Goal: Obtain resource: Download file/media

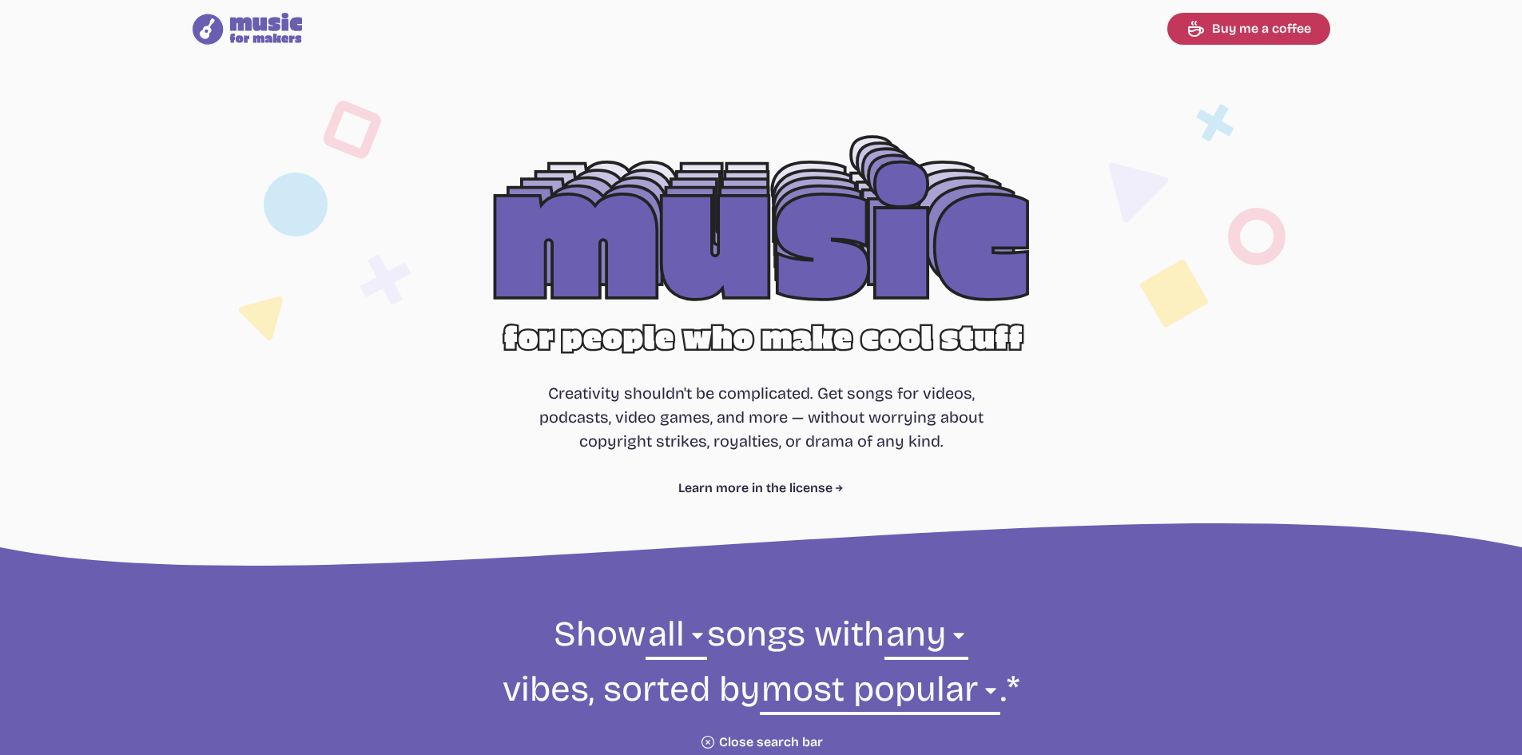
select select "most popular"
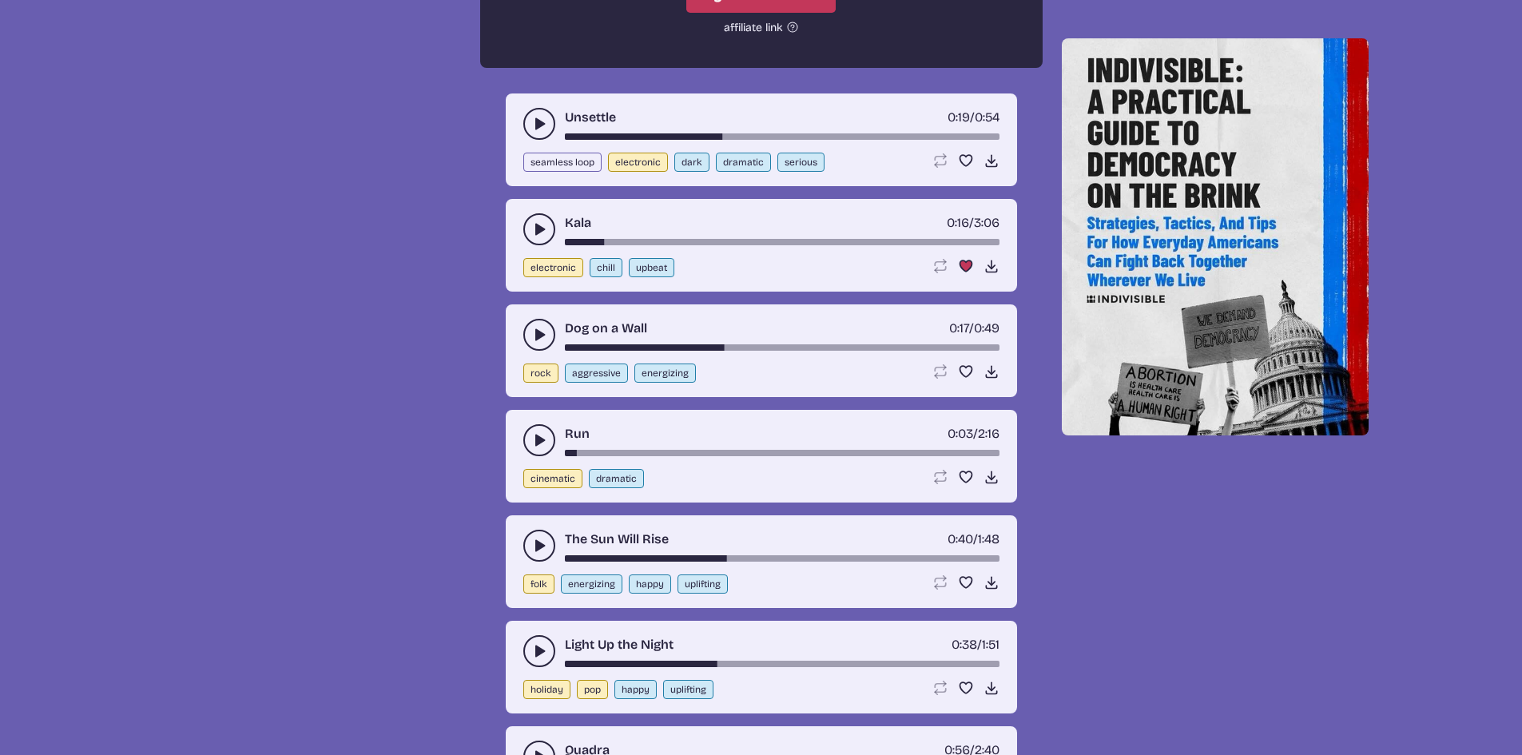
scroll to position [4594, 0]
click at [986, 265] on icon "Download song" at bounding box center [991, 265] width 16 height 16
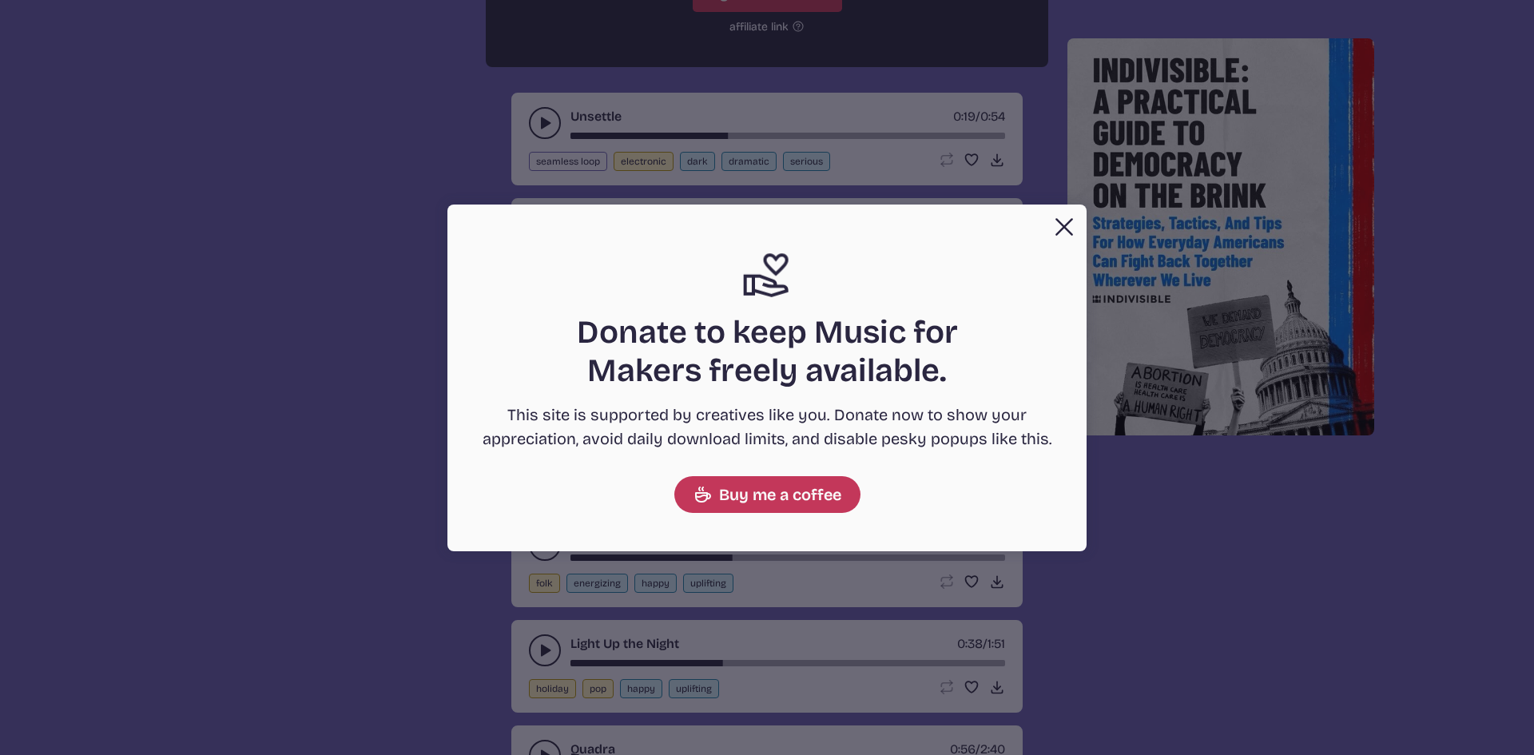
click at [1062, 237] on button "Close" at bounding box center [1064, 227] width 32 height 32
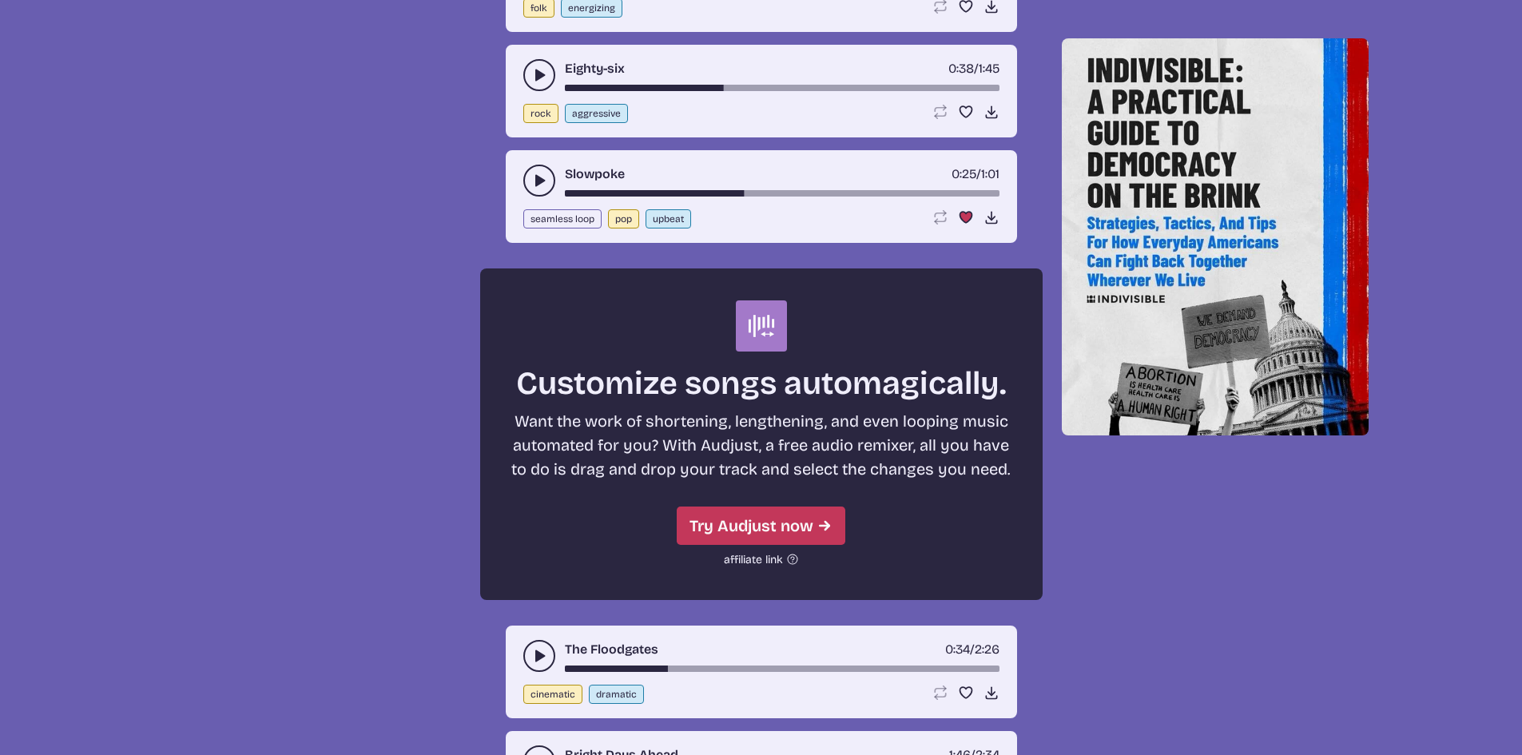
scroll to position [6964, 0]
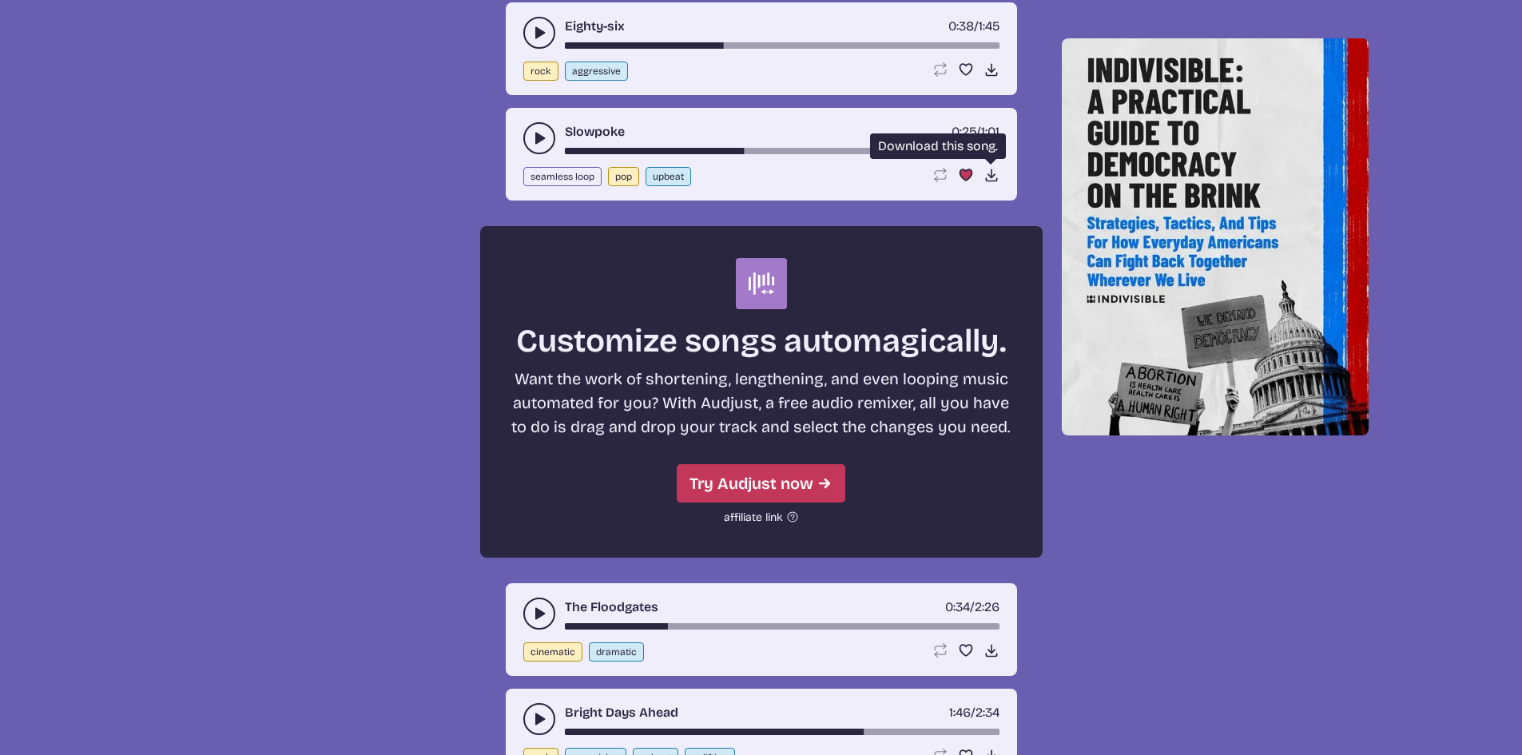
click at [993, 172] on icon "Download song" at bounding box center [991, 175] width 16 height 16
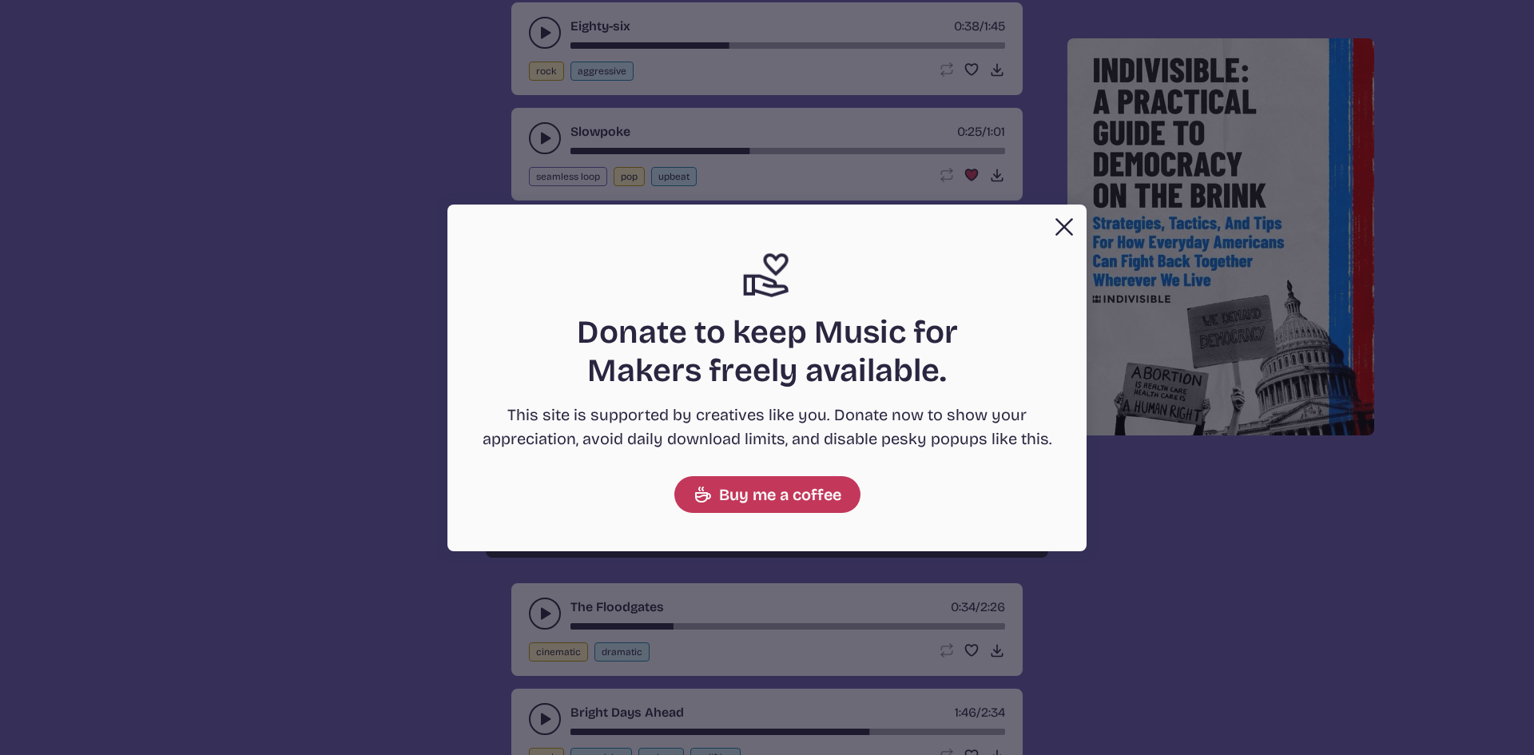
click at [1057, 228] on button "Close" at bounding box center [1064, 227] width 32 height 32
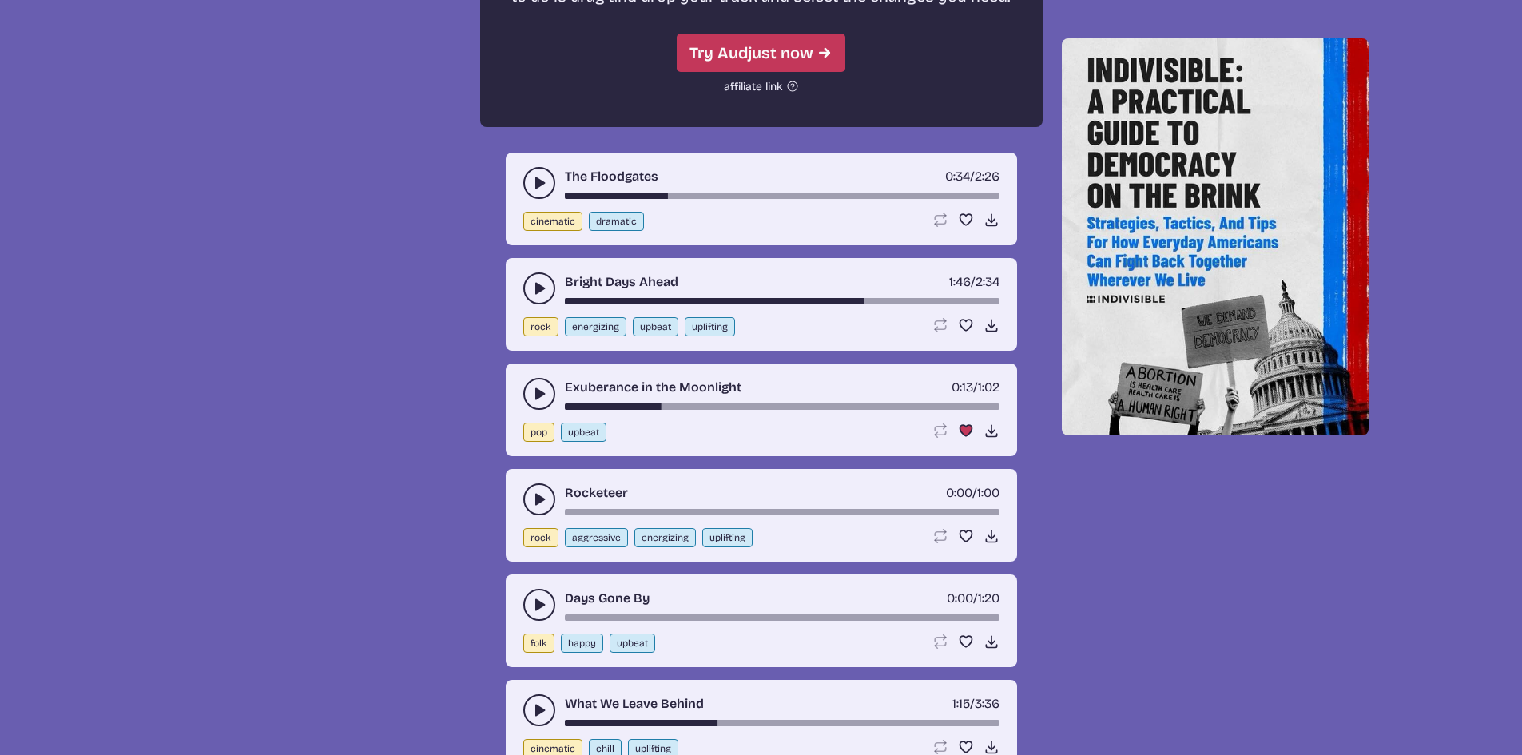
scroll to position [7399, 0]
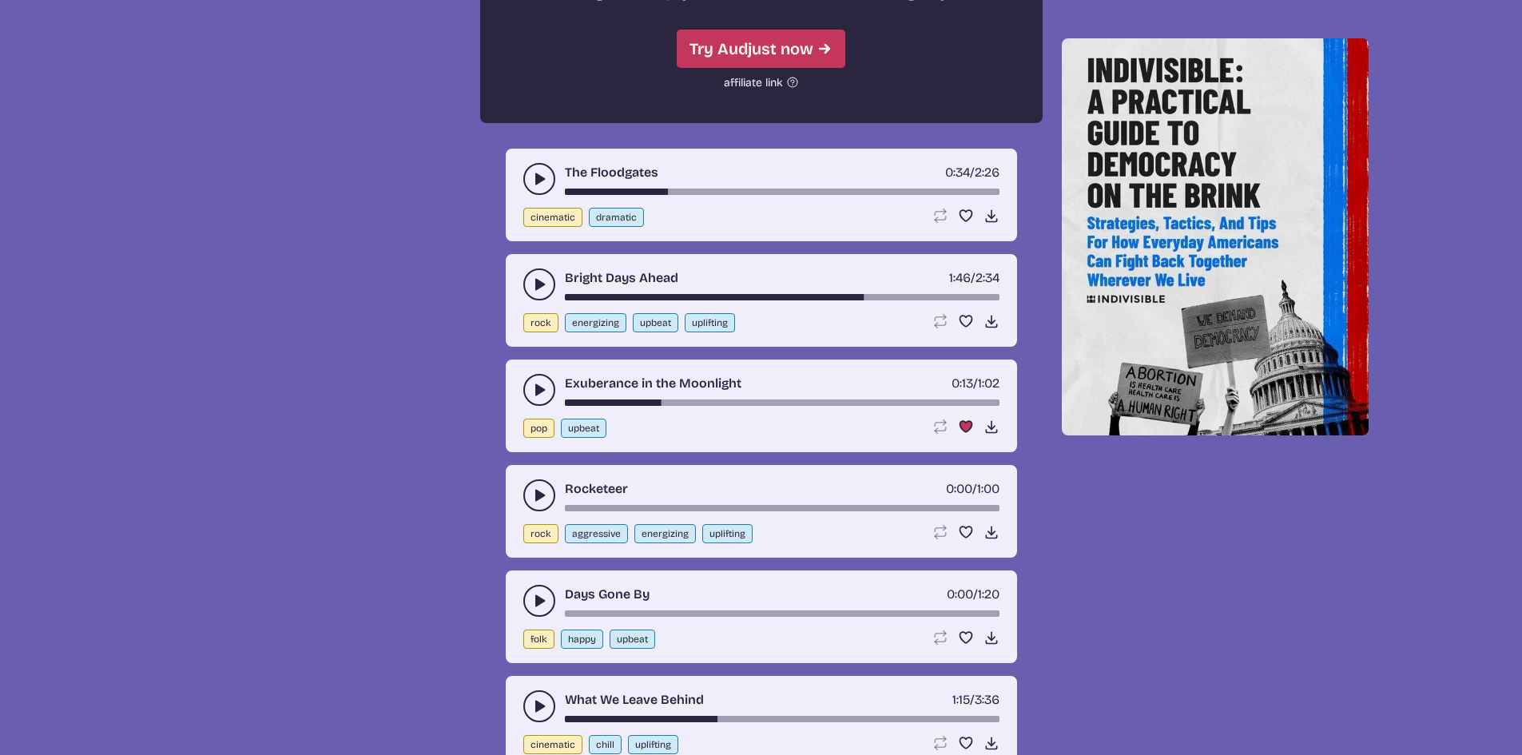
click at [990, 436] on div "pop upbeat Loop song Loop this song. Favorite song Remove this song from your f…" at bounding box center [761, 428] width 476 height 19
click at [993, 424] on icon "Download song" at bounding box center [991, 427] width 16 height 16
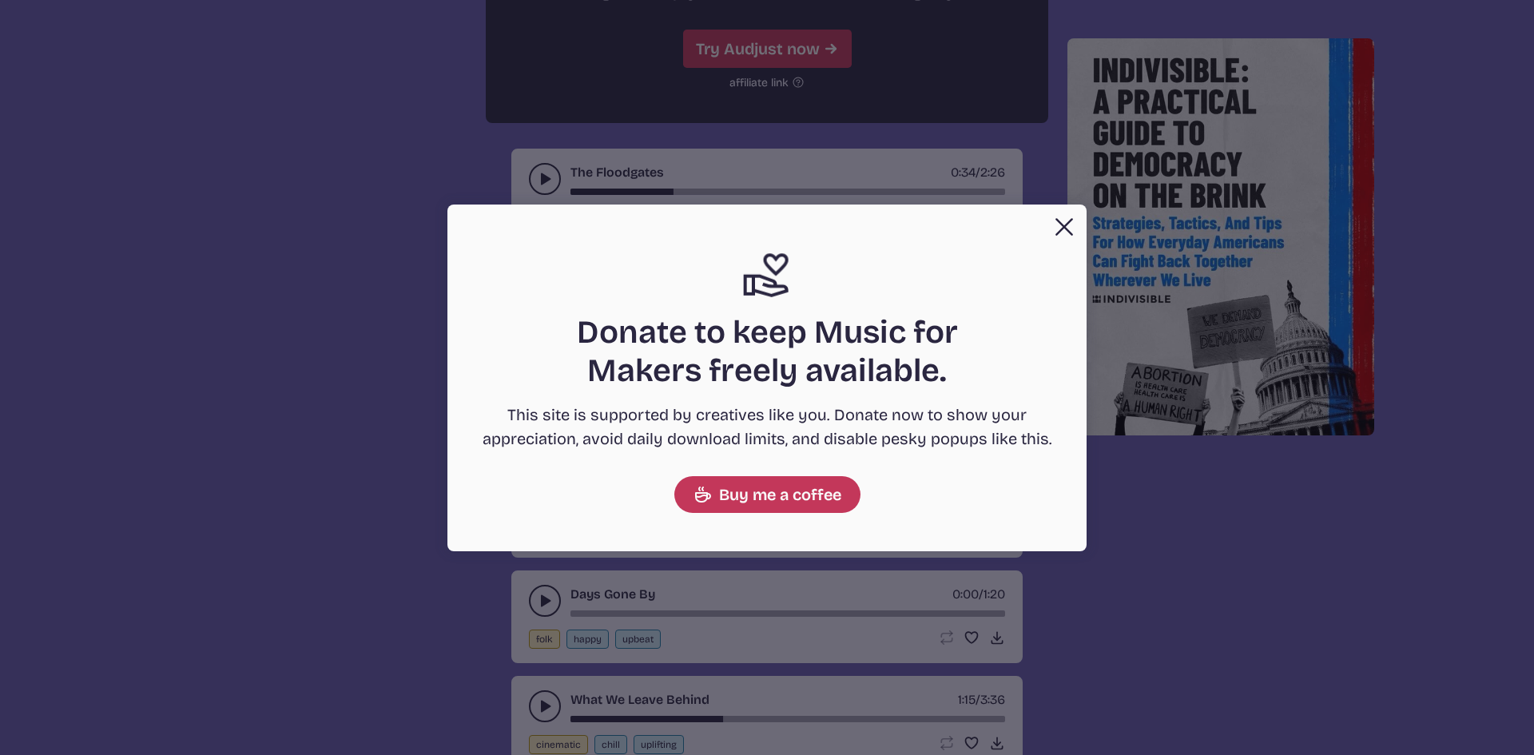
click at [1061, 228] on button "Close" at bounding box center [1064, 227] width 32 height 32
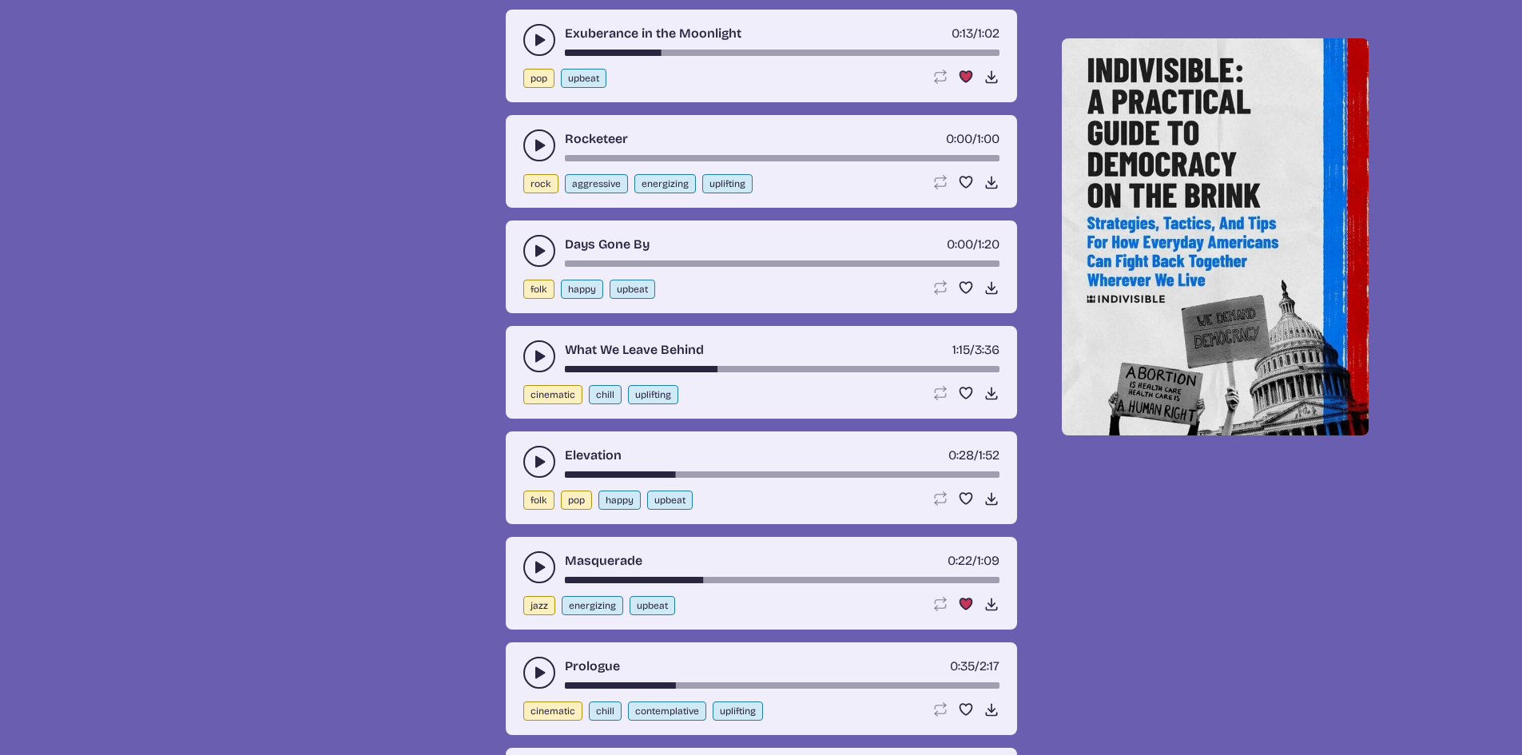
scroll to position [7874, 0]
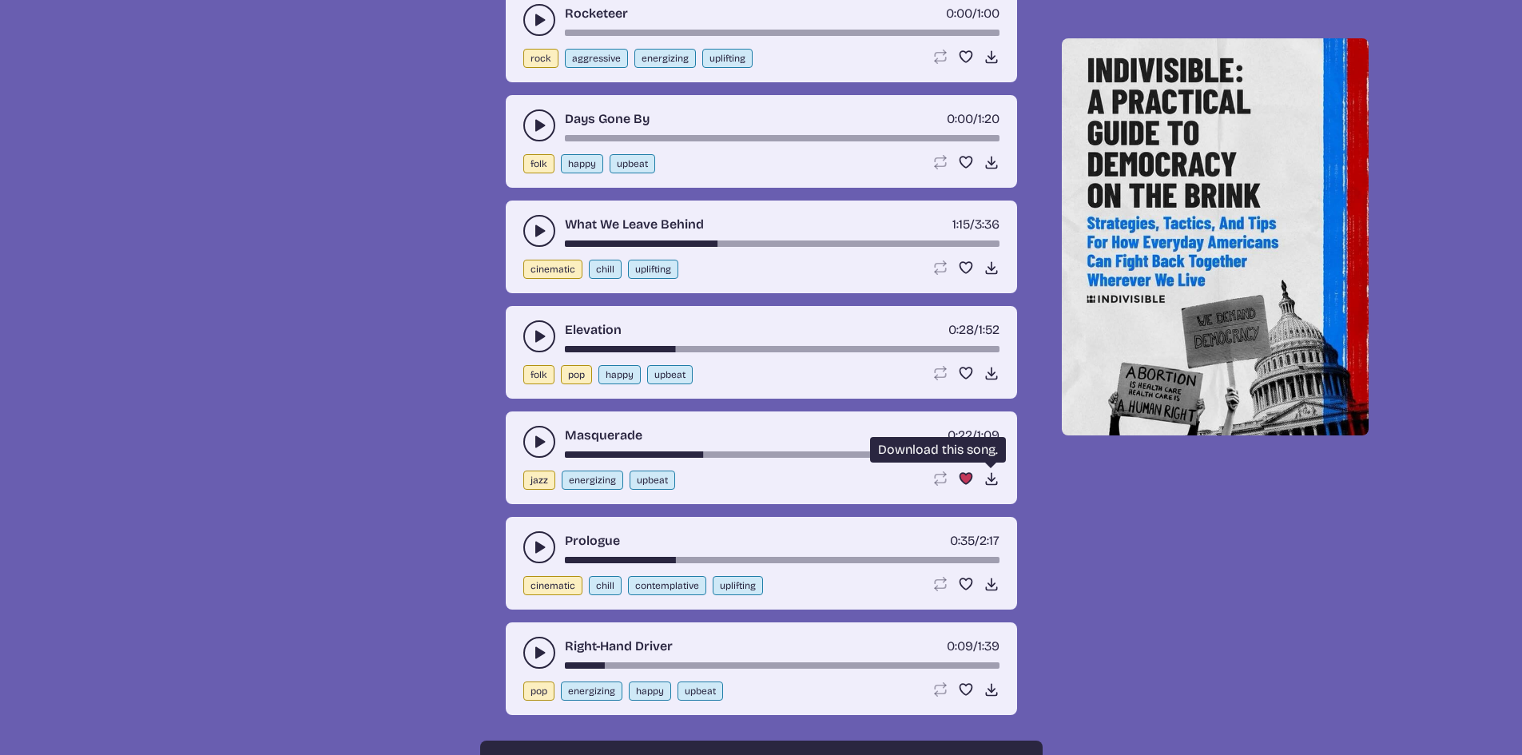
click at [990, 482] on icon "Download song" at bounding box center [991, 478] width 16 height 16
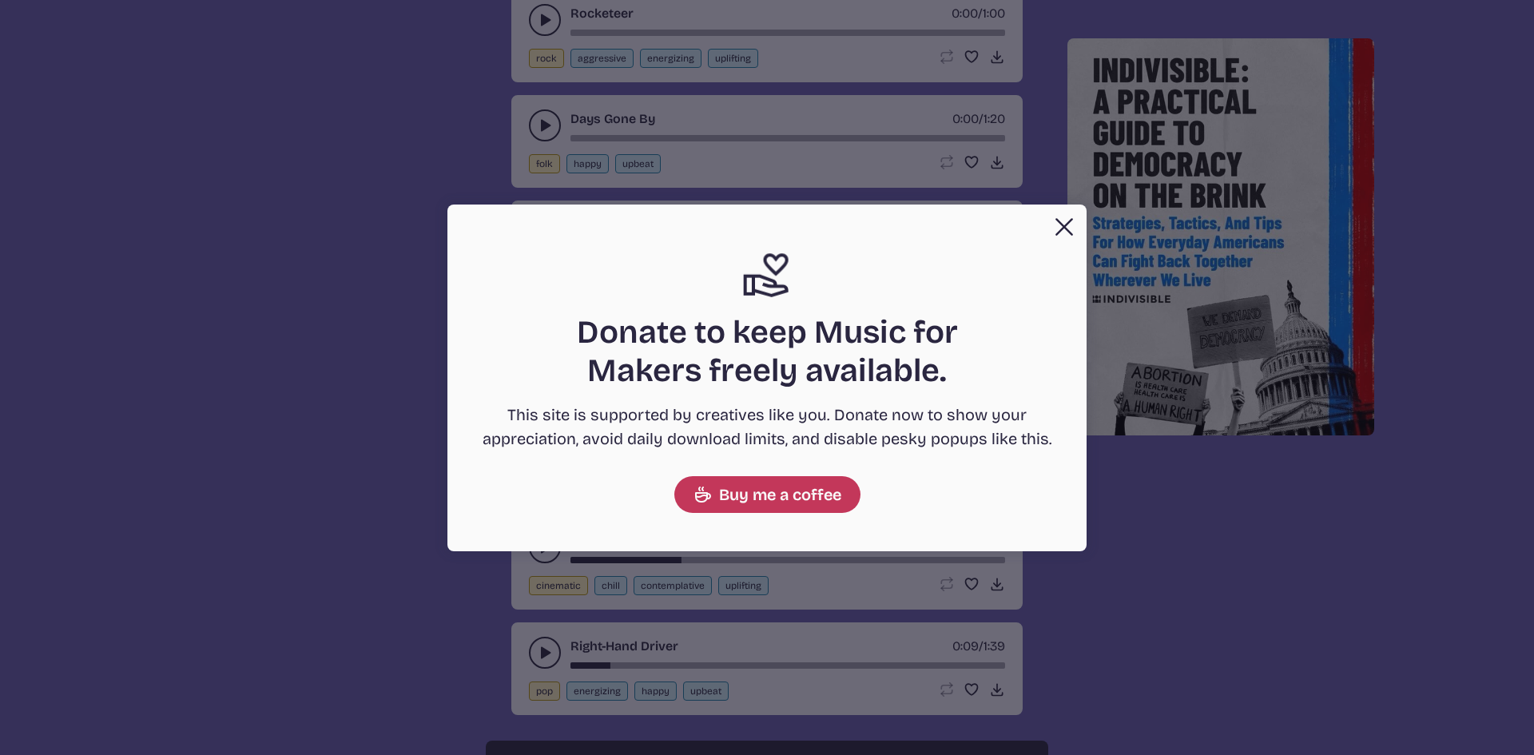
click at [1104, 569] on button "Close Support icon Donate to keep Music for Makers freely available. This site …" at bounding box center [767, 377] width 1534 height 755
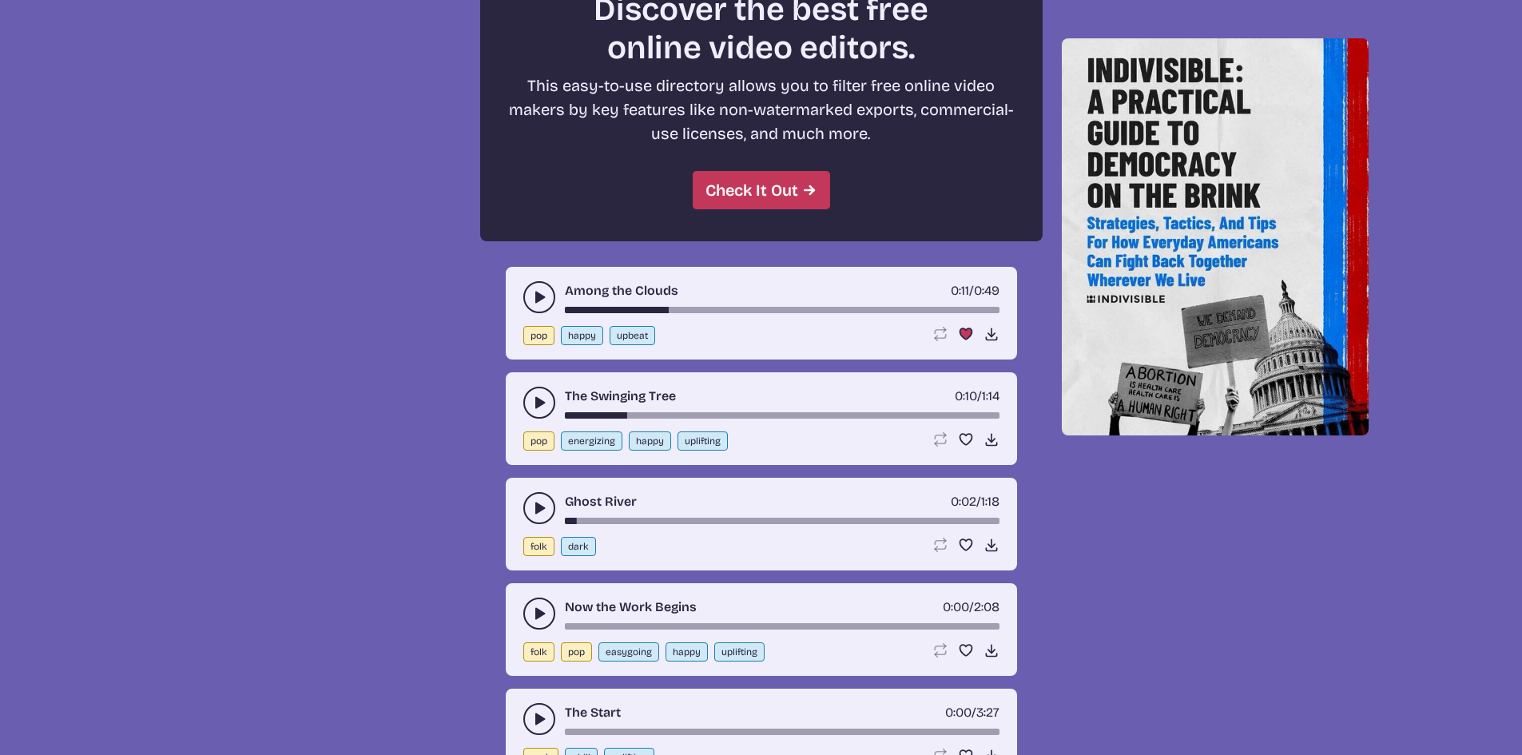
scroll to position [8720, 0]
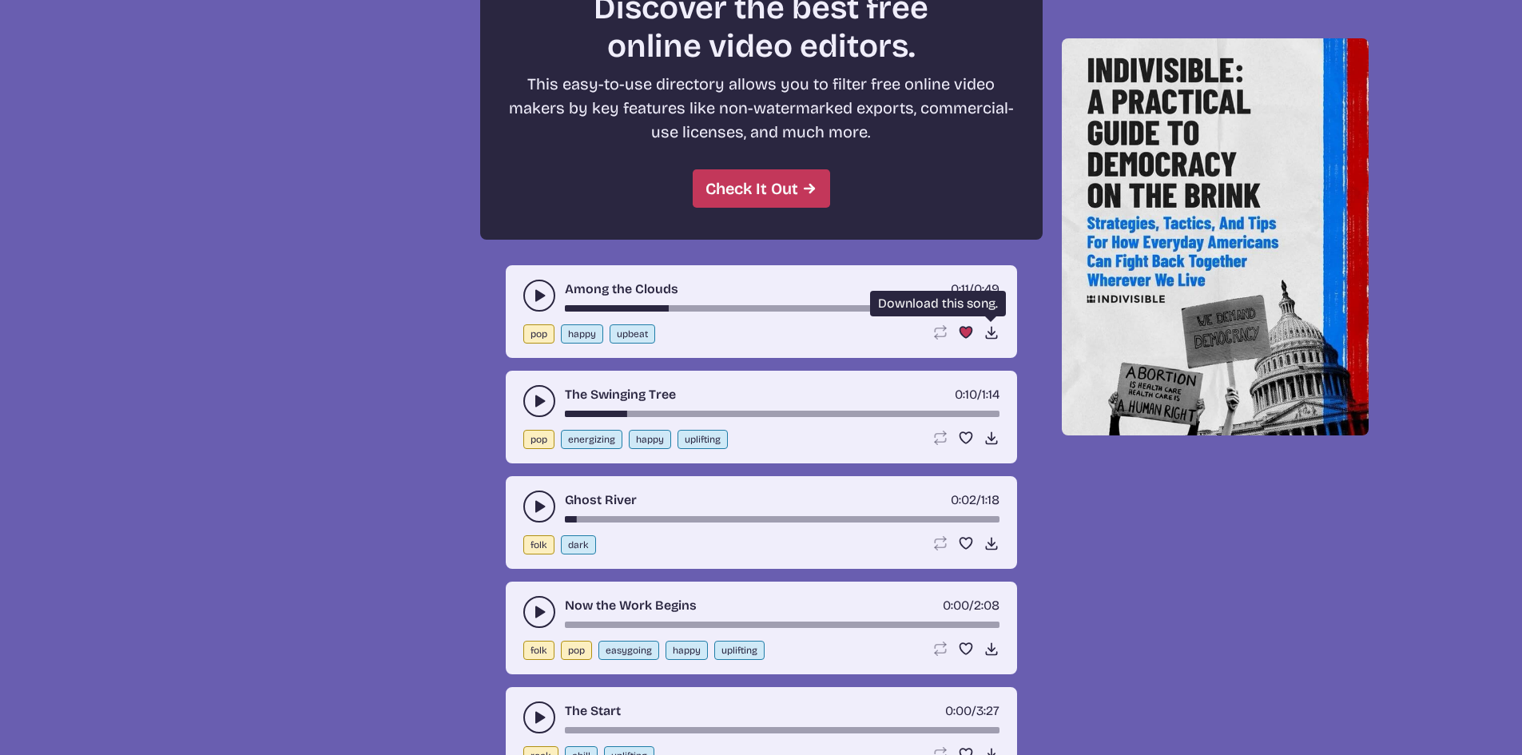
click at [991, 332] on use at bounding box center [991, 332] width 16 height 16
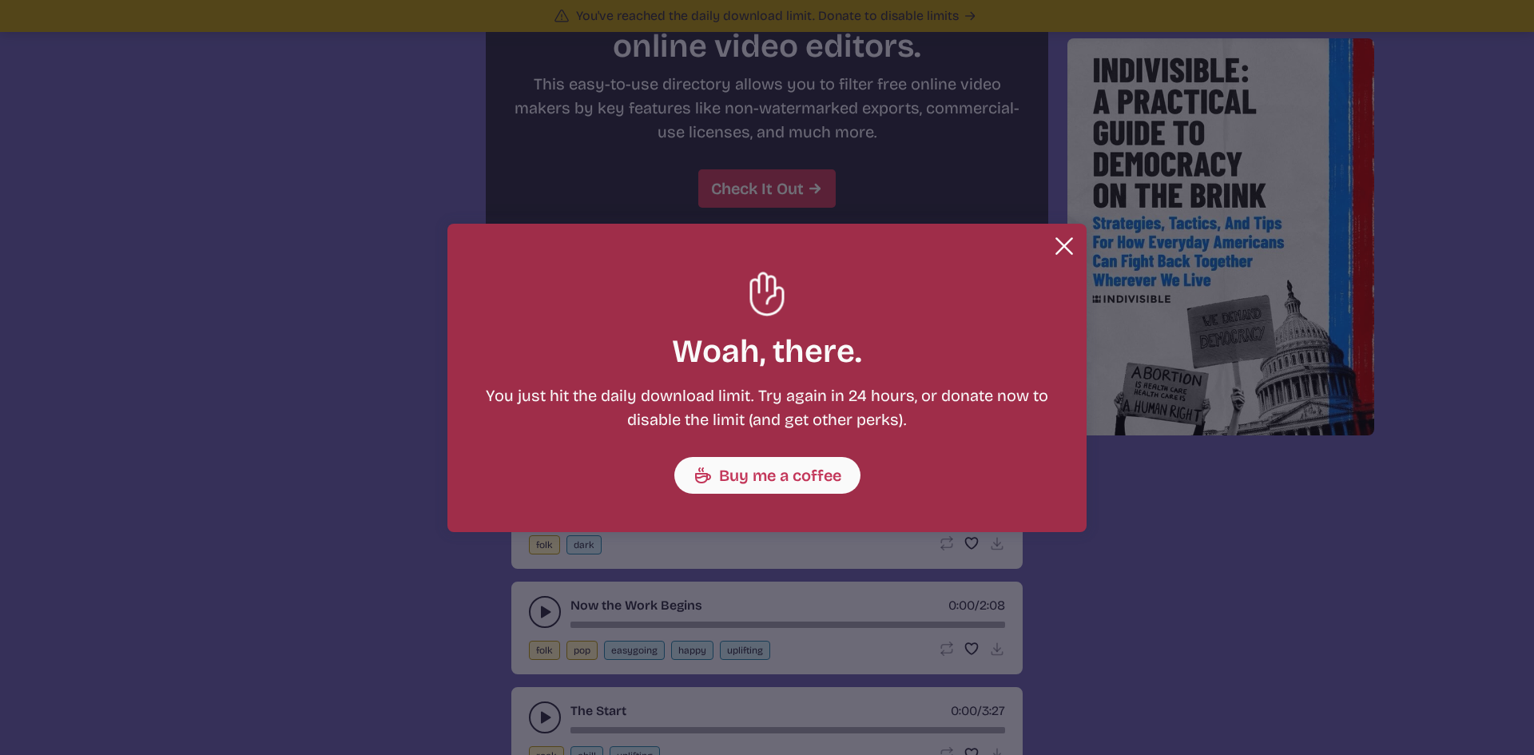
click at [1059, 244] on button "Close" at bounding box center [1064, 246] width 32 height 32
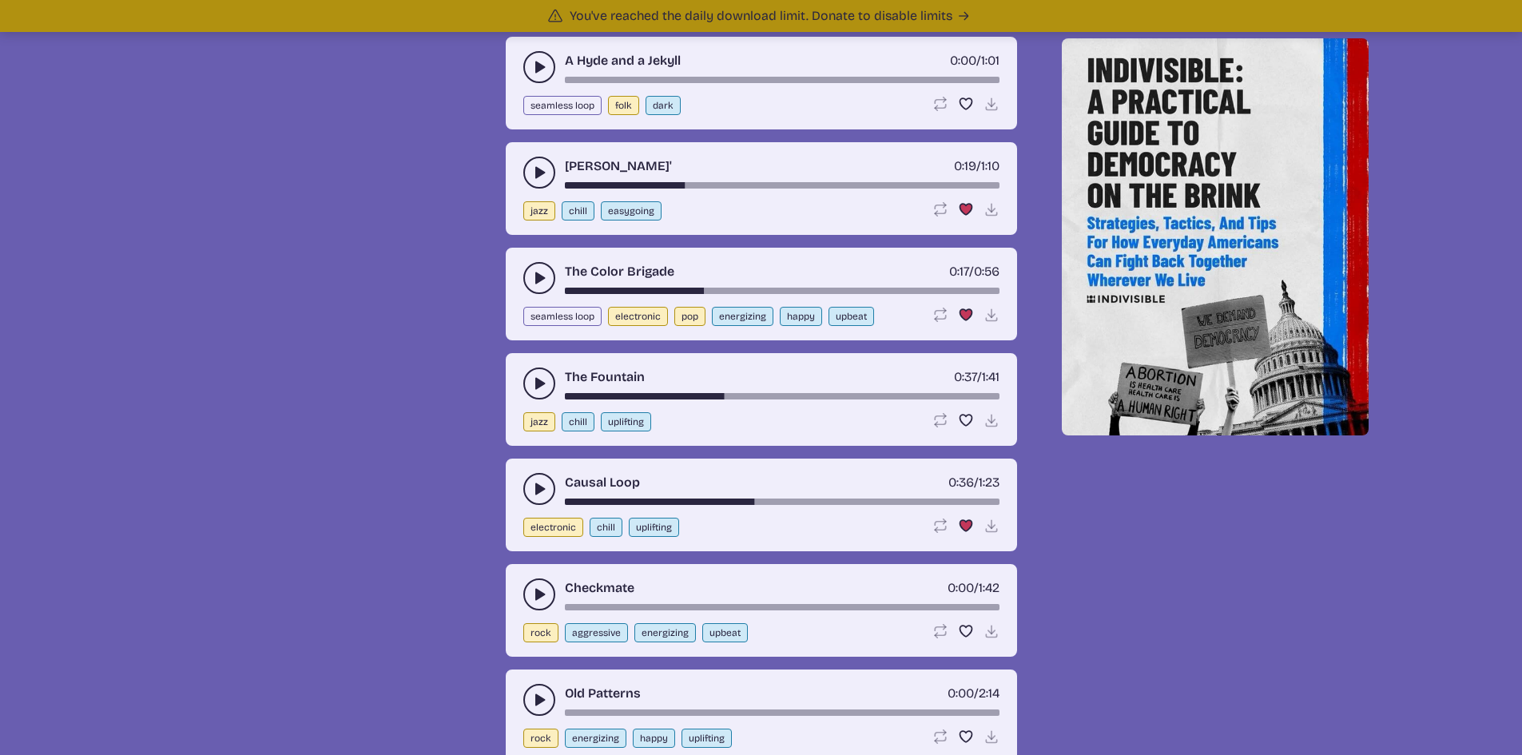
scroll to position [12777, 0]
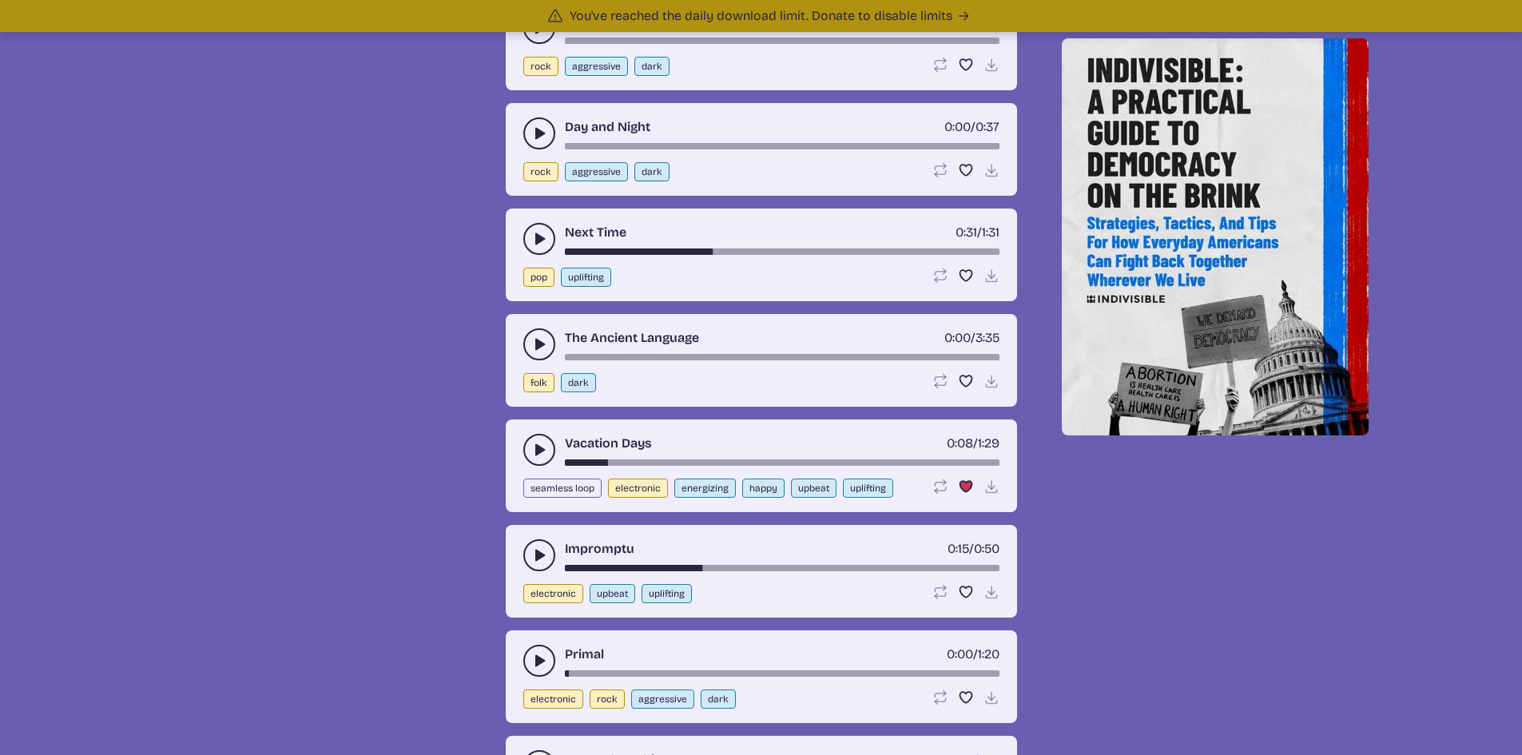
scroll to position [16294, 0]
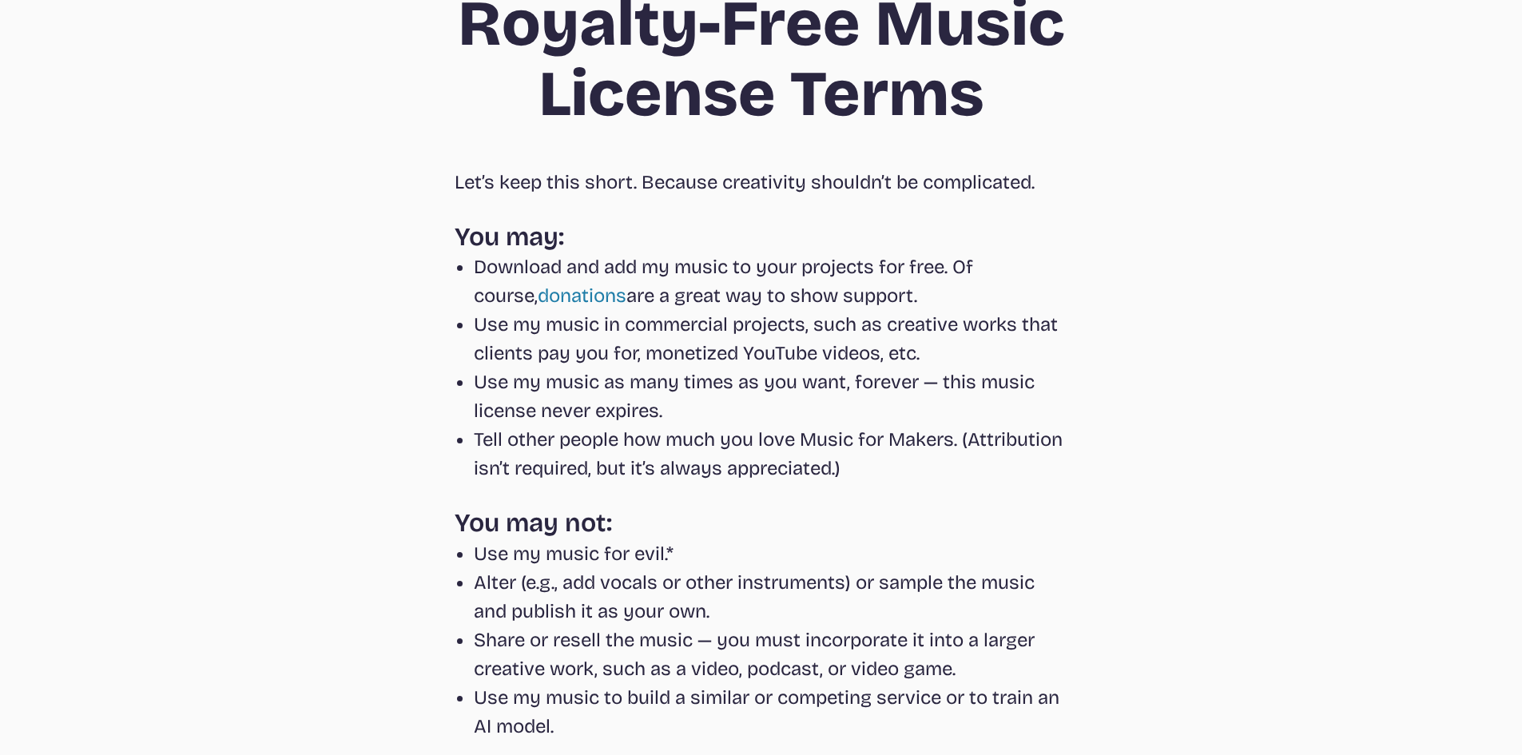
scroll to position [104, 0]
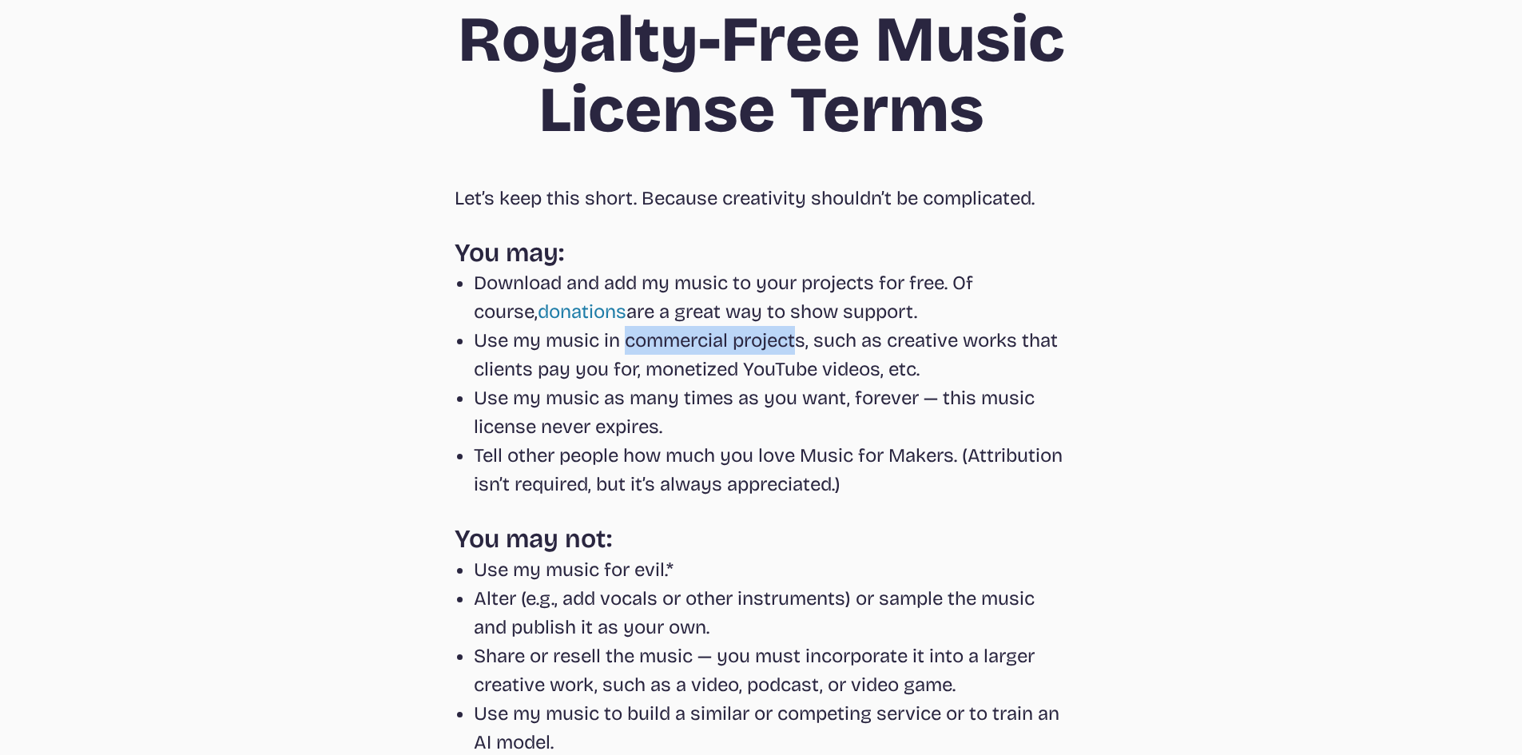
drag, startPoint x: 633, startPoint y: 343, endPoint x: 808, endPoint y: 335, distance: 174.3
click at [808, 335] on li "Use my music in commercial projects, such as creative works that clients pay yo…" at bounding box center [771, 355] width 594 height 58
click at [856, 343] on li "Use my music in commercial projects, such as creative works that clients pay yo…" at bounding box center [771, 355] width 594 height 58
drag, startPoint x: 873, startPoint y: 367, endPoint x: 806, endPoint y: 368, distance: 67.1
click at [806, 368] on li "Use my music in commercial projects, such as creative works that clients pay yo…" at bounding box center [771, 355] width 594 height 58
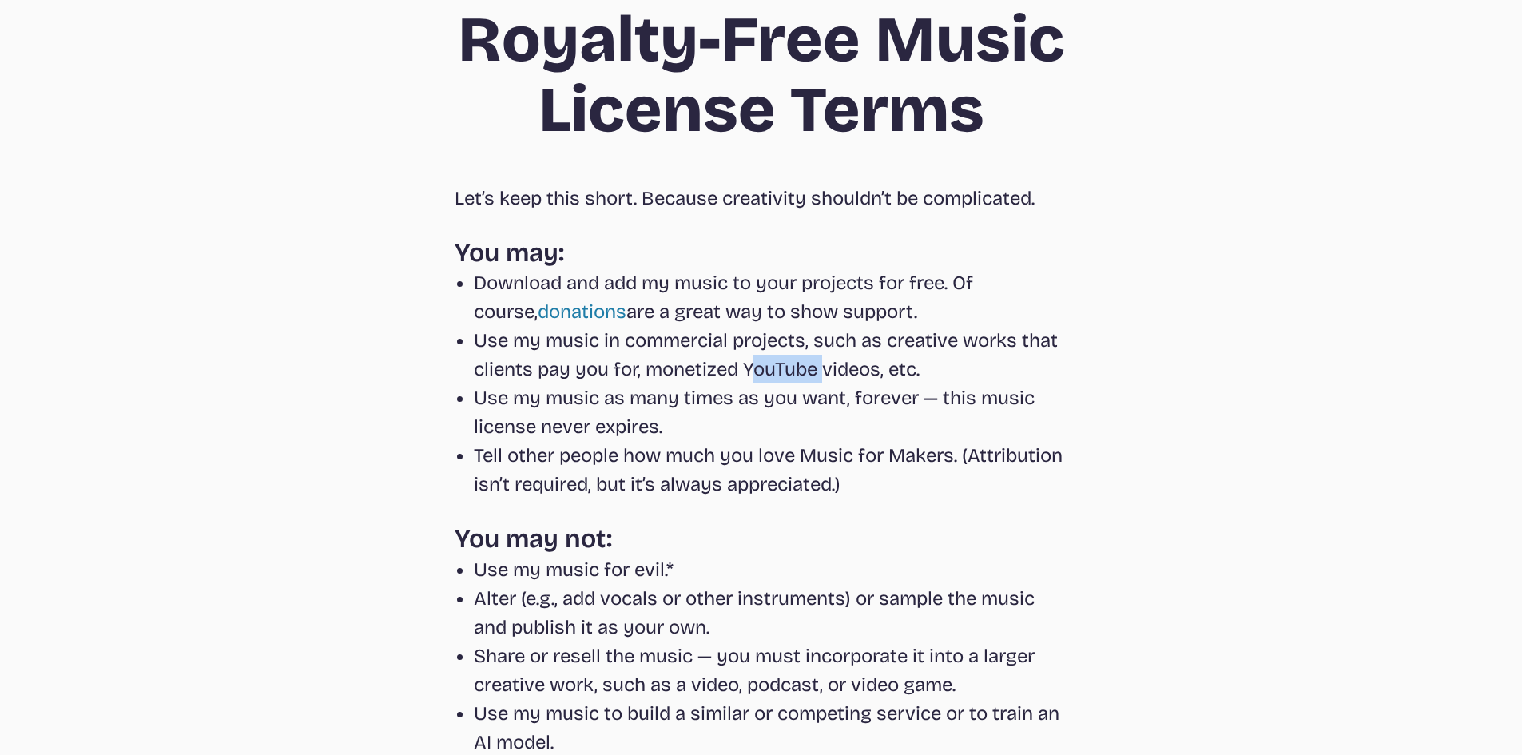
click at [872, 374] on li "Use my music in commercial projects, such as creative works that clients pay yo…" at bounding box center [771, 355] width 594 height 58
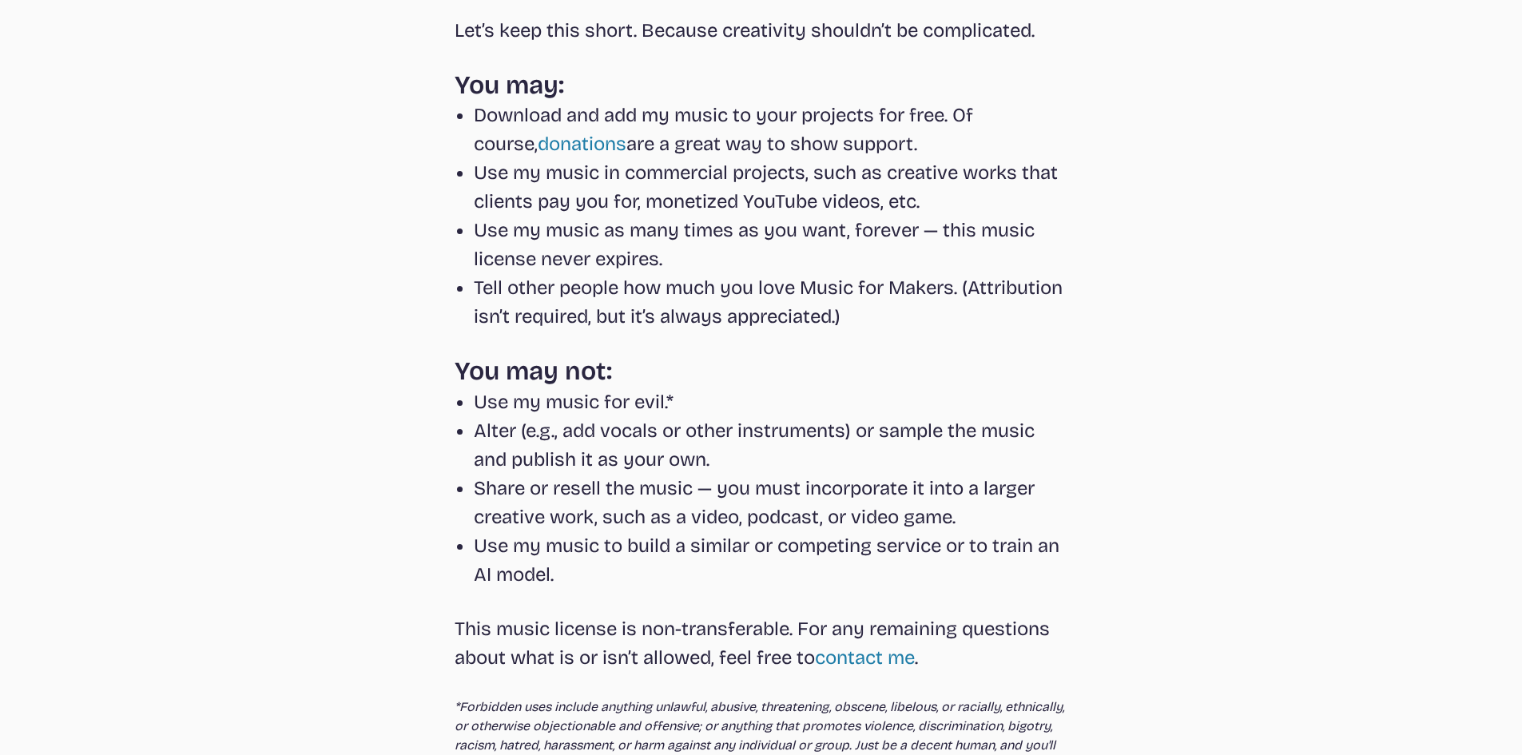
scroll to position [274, 0]
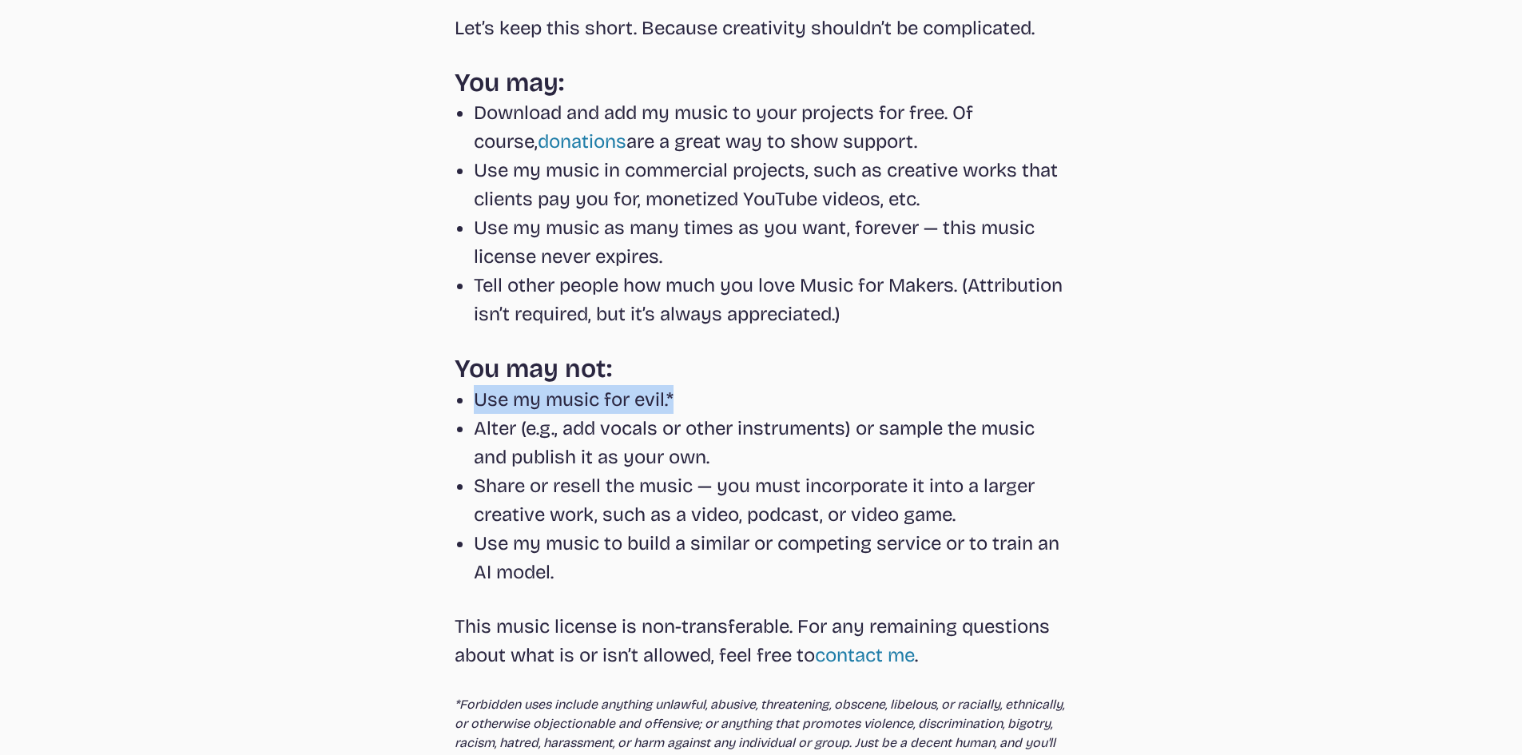
drag, startPoint x: 690, startPoint y: 404, endPoint x: 482, endPoint y: 410, distance: 208.5
click at [482, 410] on ul "Use my music for evil.* Alter (e.g., add vocals or other instruments) or sample…" at bounding box center [760, 485] width 613 height 201
click at [823, 316] on li "Tell other people how much you love Music for Makers. (Attribution isn’t requir…" at bounding box center [771, 300] width 594 height 58
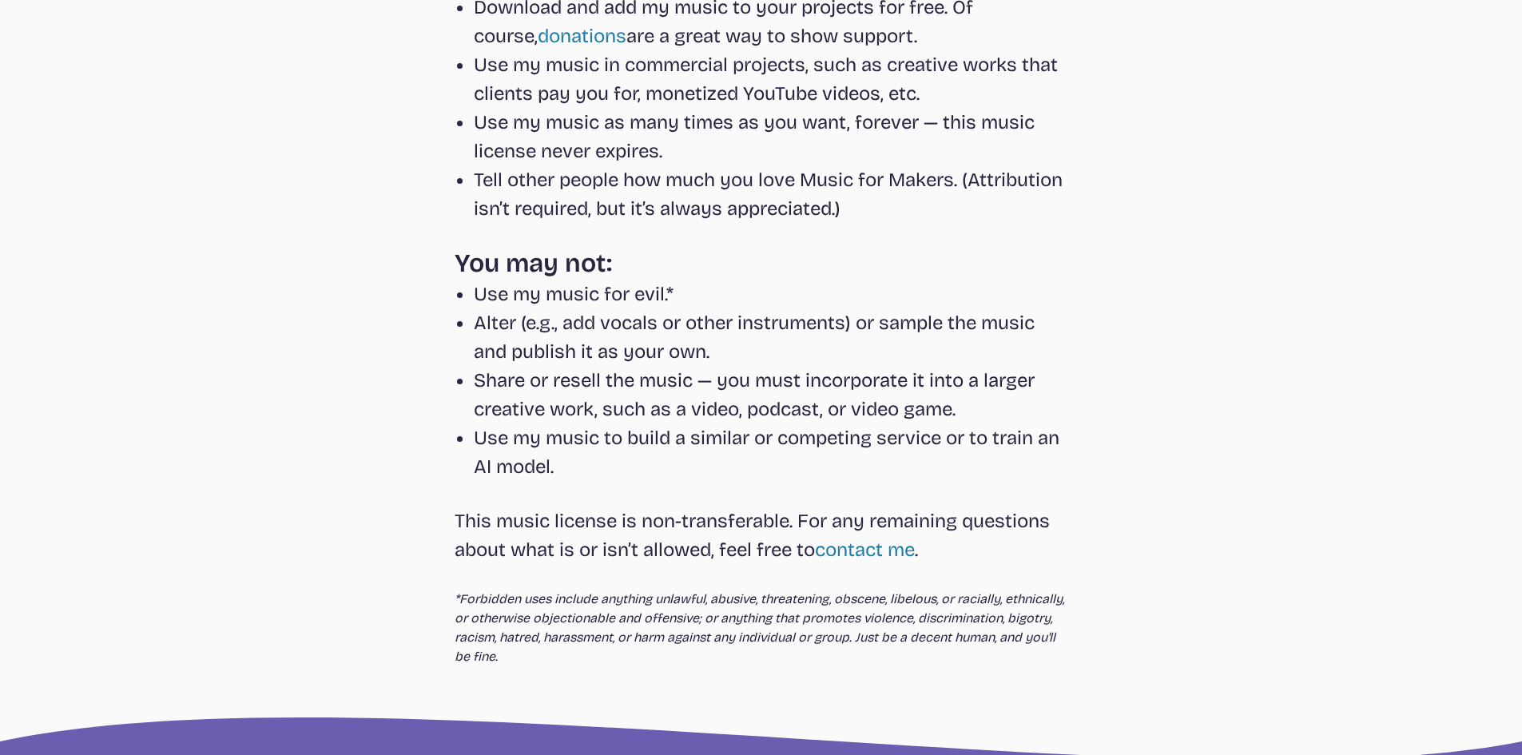
scroll to position [381, 0]
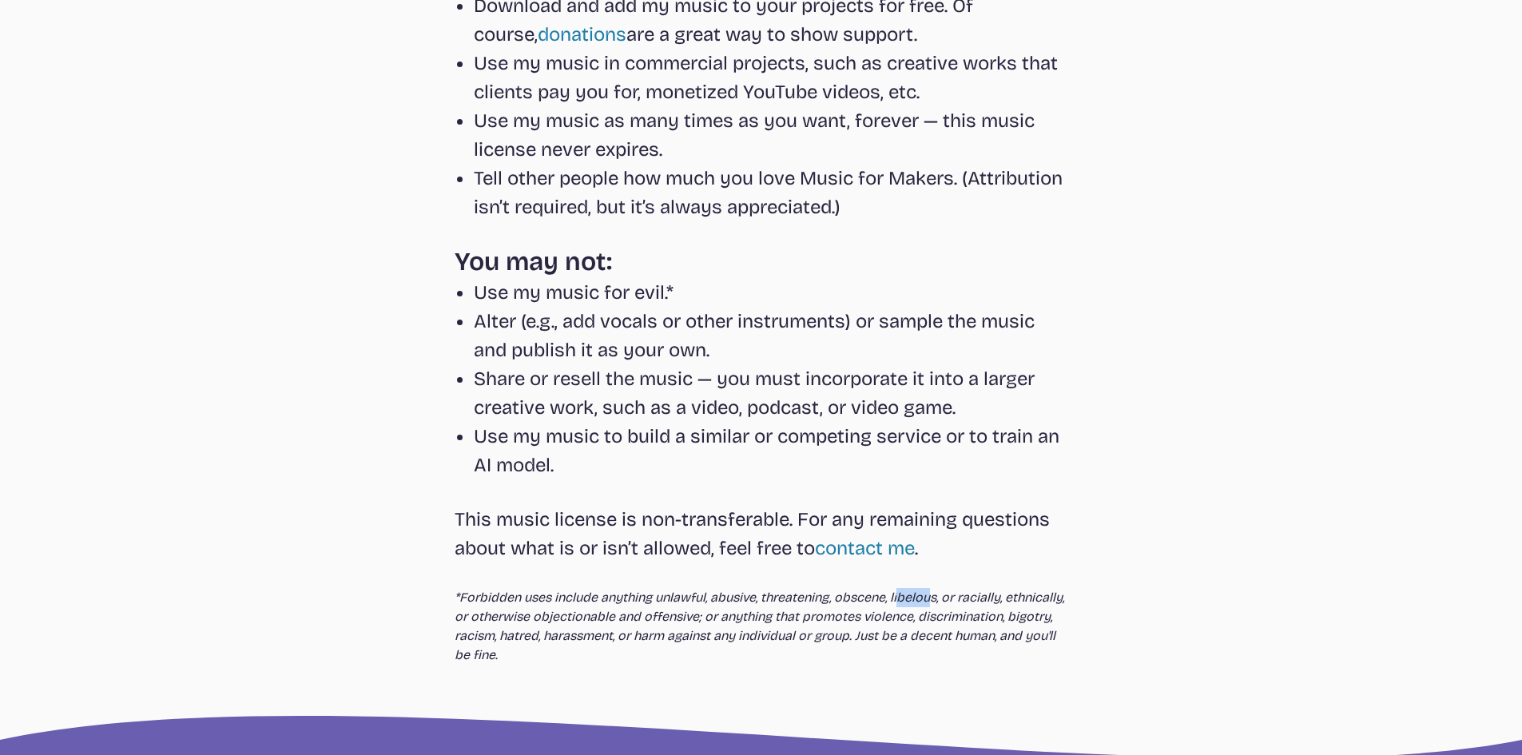
drag, startPoint x: 910, startPoint y: 602, endPoint x: 944, endPoint y: 601, distance: 34.4
click at [944, 601] on p "*Forbidden uses include anything unlawful, abusive, threatening, obscene, libel…" at bounding box center [760, 626] width 613 height 77
drag, startPoint x: 948, startPoint y: 598, endPoint x: 903, endPoint y: 601, distance: 44.8
click at [903, 601] on p "*Forbidden uses include anything unlawful, abusive, threatening, obscene, libel…" at bounding box center [760, 626] width 613 height 77
copy p "libelous"
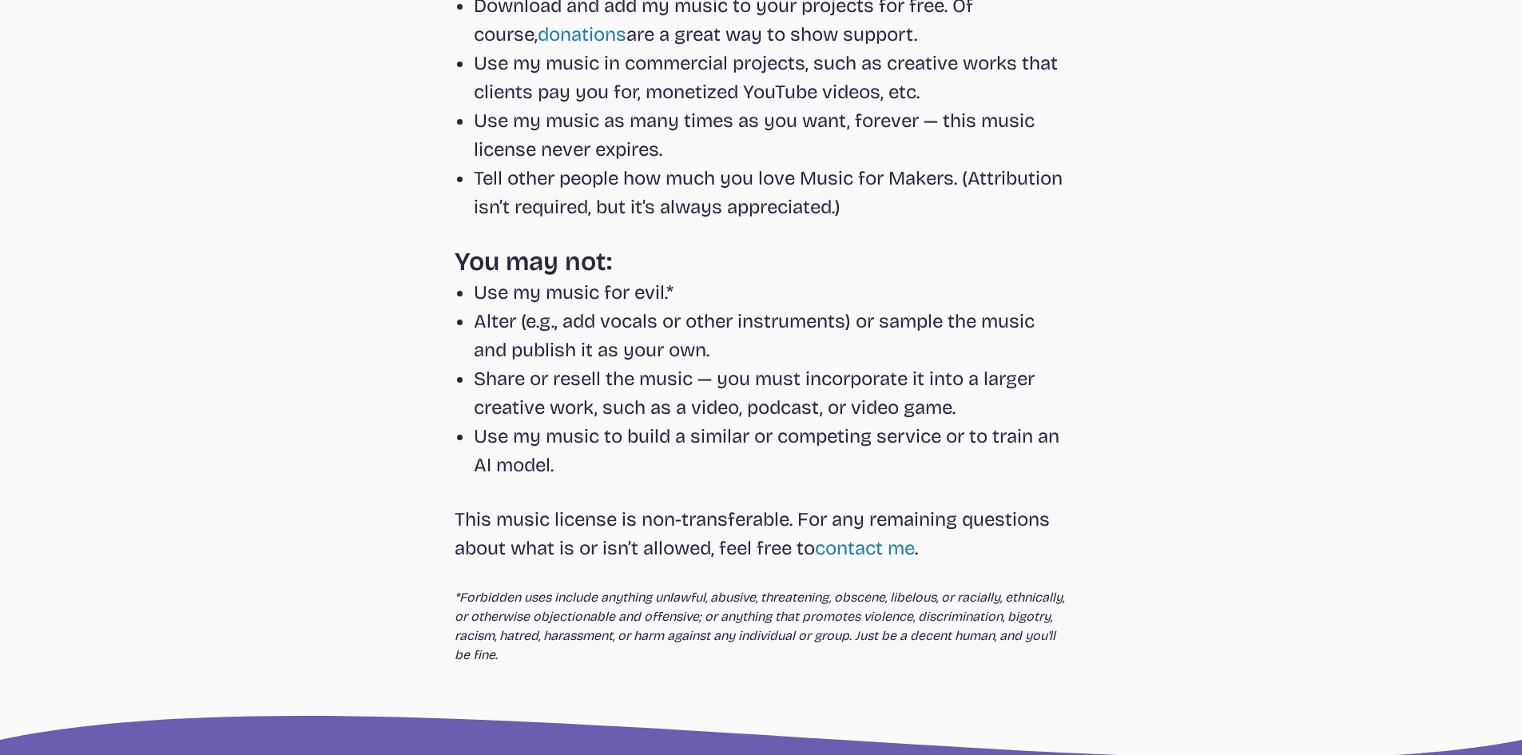
click at [929, 388] on li "Share or resell the music — you must incorporate it into a larger creative work…" at bounding box center [771, 393] width 594 height 58
drag, startPoint x: 597, startPoint y: 635, endPoint x: 555, endPoint y: 642, distance: 42.2
click at [555, 642] on p "*Forbidden uses include anything unlawful, abusive, threatening, obscene, libel…" at bounding box center [760, 626] width 613 height 77
copy p "bigotry"
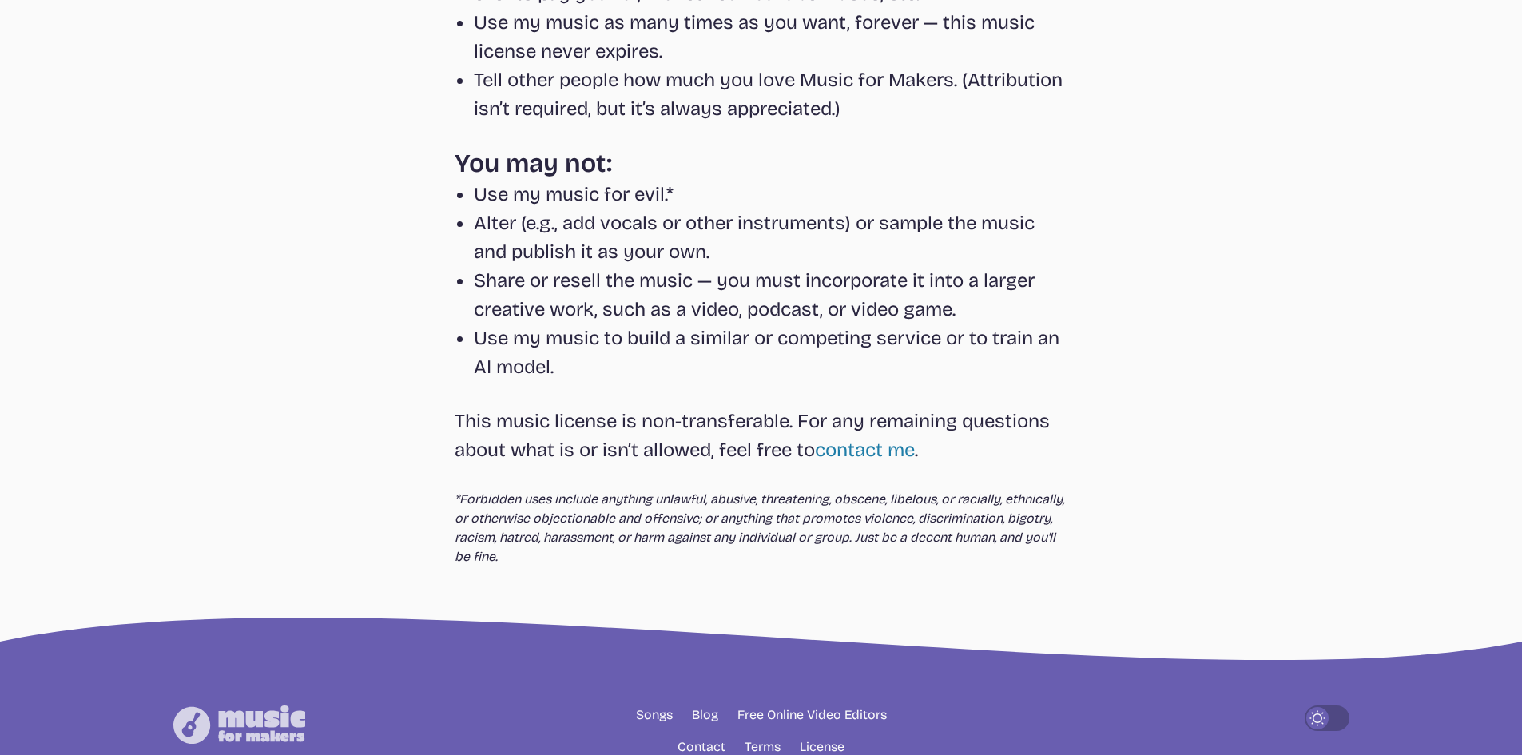
click at [1022, 316] on li "Share or resell the music — you must incorporate it into a larger creative work…" at bounding box center [771, 295] width 594 height 58
drag, startPoint x: 670, startPoint y: 555, endPoint x: 595, endPoint y: 547, distance: 75.5
click at [595, 547] on p "*Forbidden uses include anything unlawful, abusive, threatening, obscene, libel…" at bounding box center [760, 528] width 613 height 77
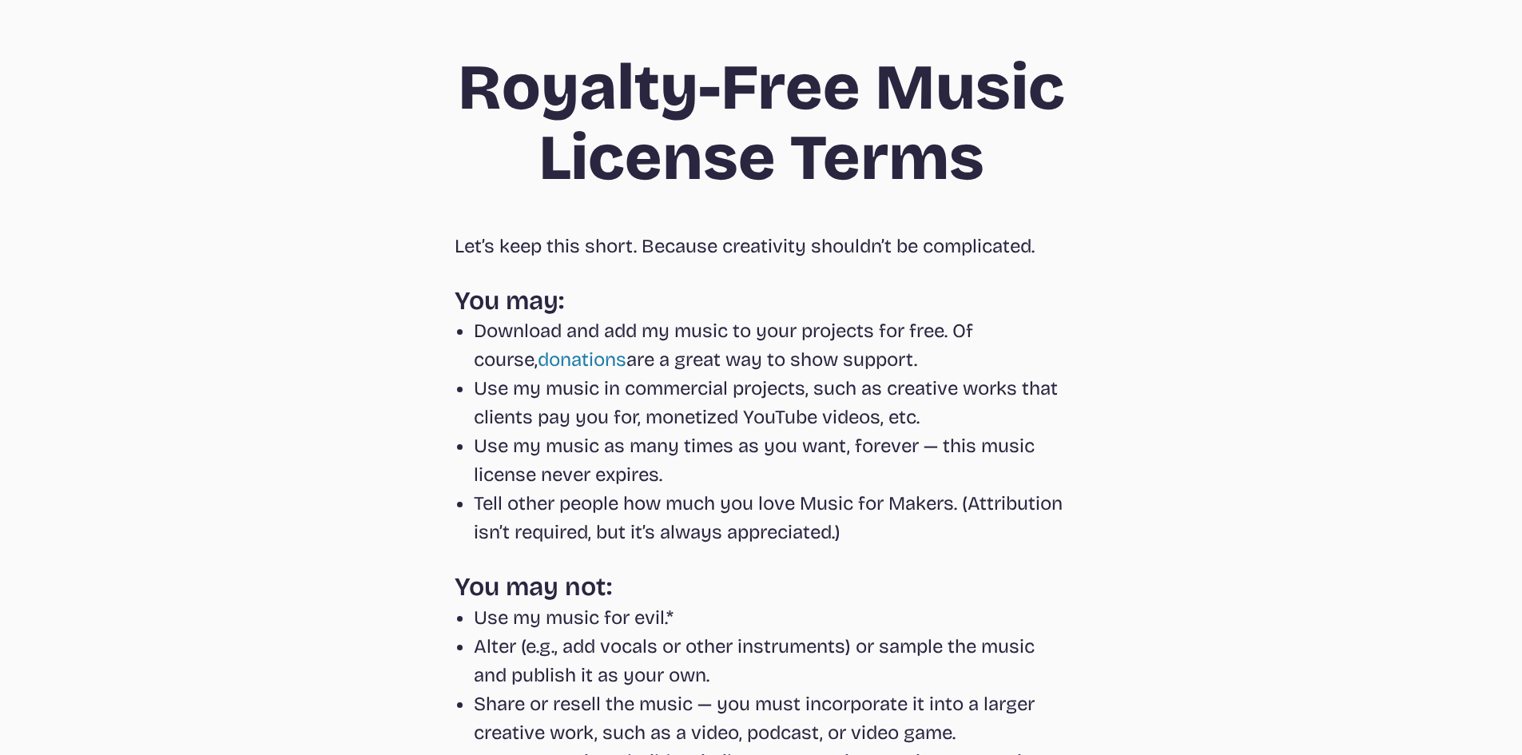
scroll to position [0, 0]
